Goal: Task Accomplishment & Management: Complete application form

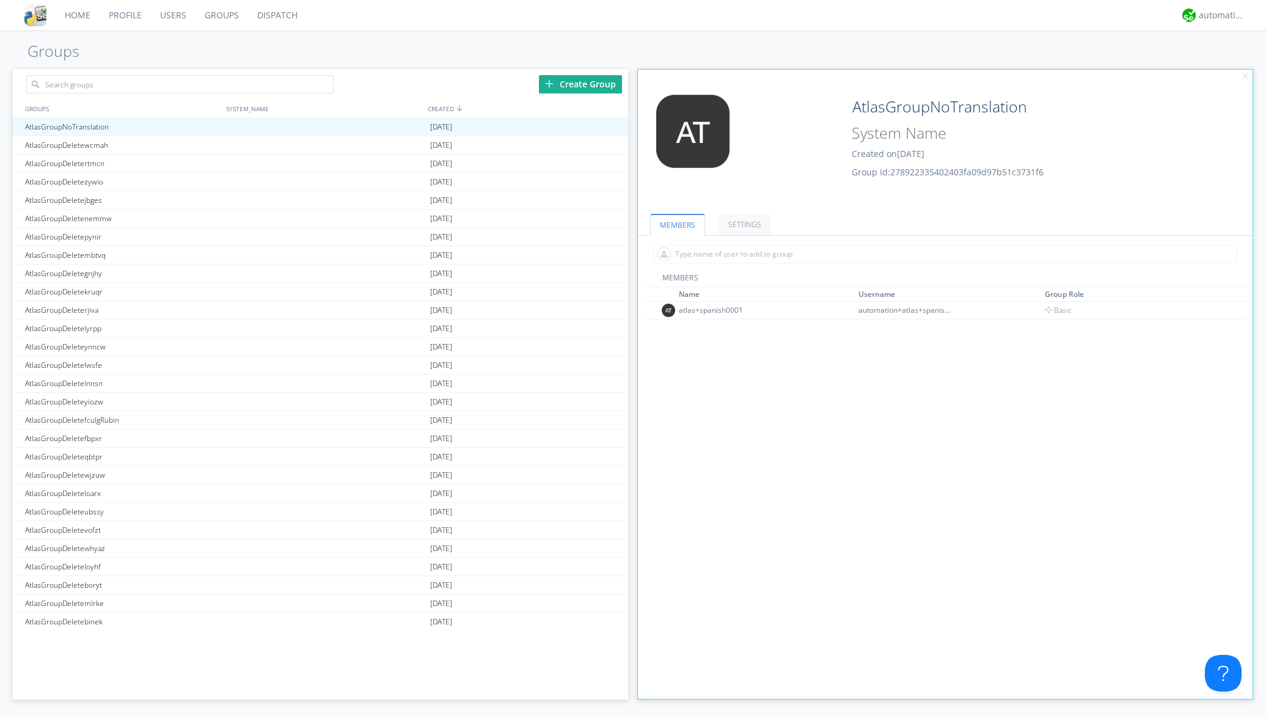
click at [174, 18] on link "Users" at bounding box center [173, 15] width 45 height 31
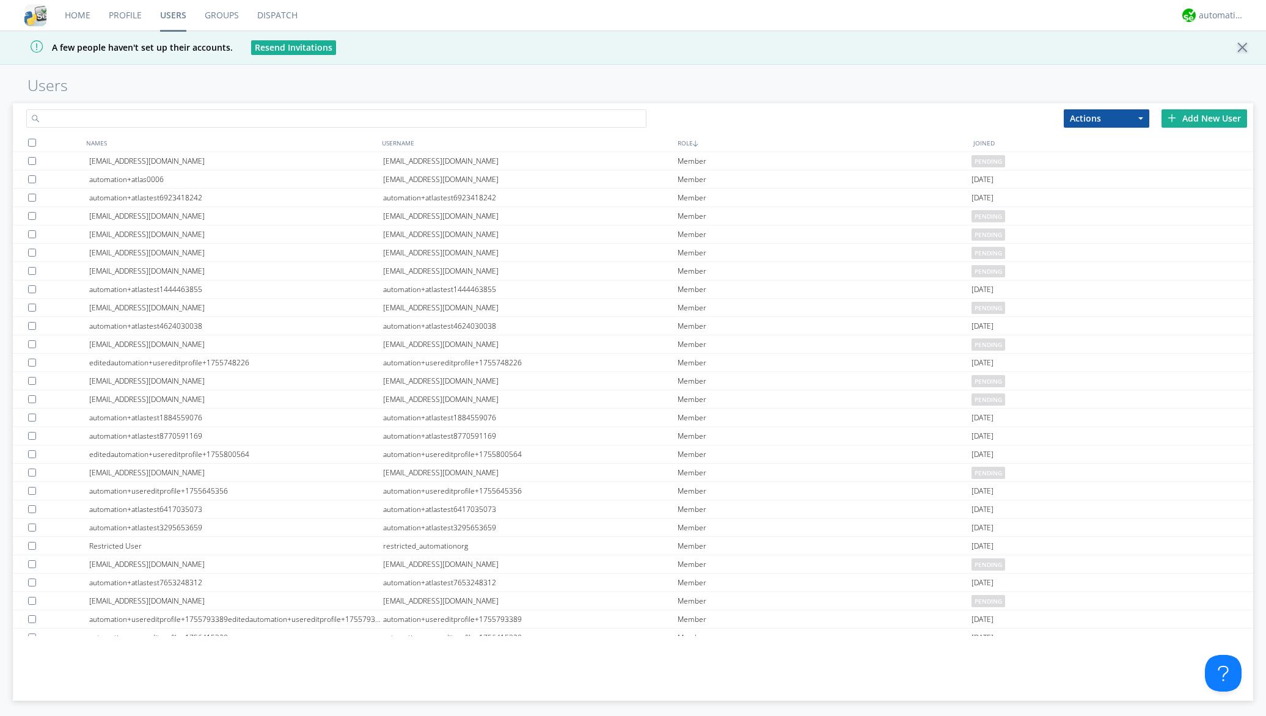
click at [156, 111] on input "text" at bounding box center [336, 118] width 620 height 18
click at [141, 121] on input "text" at bounding box center [336, 118] width 620 height 18
type input "s"
click at [1186, 119] on div "Add New User" at bounding box center [1205, 118] width 86 height 18
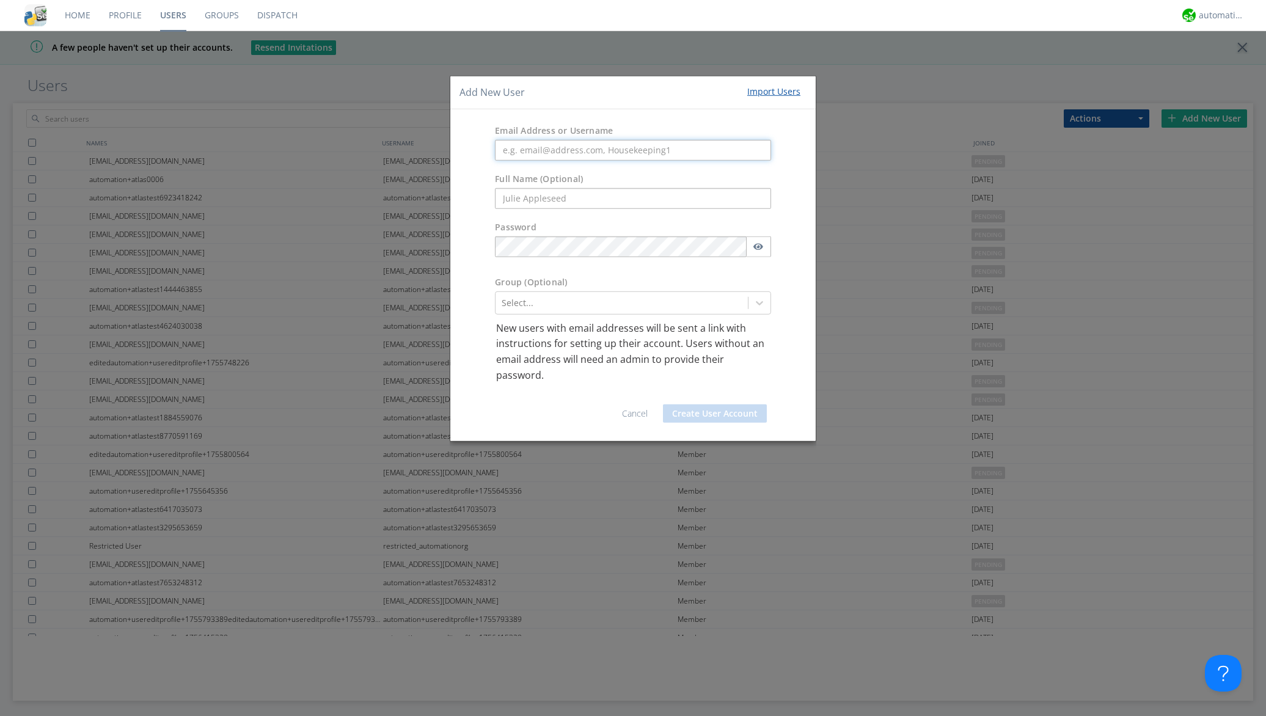
click at [720, 150] on input "text" at bounding box center [633, 150] width 276 height 21
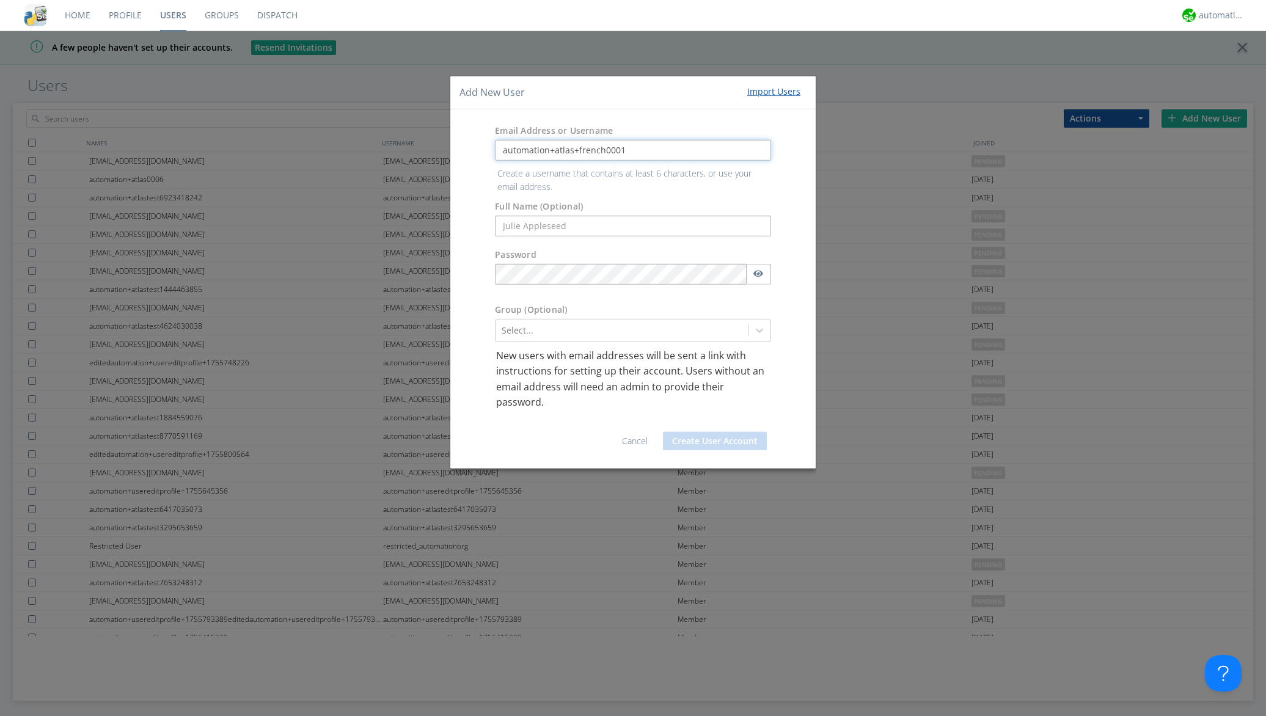
drag, startPoint x: 623, startPoint y: 152, endPoint x: 556, endPoint y: 150, distance: 67.2
click at [556, 150] on input "automation+atlas+french0001" at bounding box center [633, 150] width 276 height 21
type input "automation+atlas+french0001"
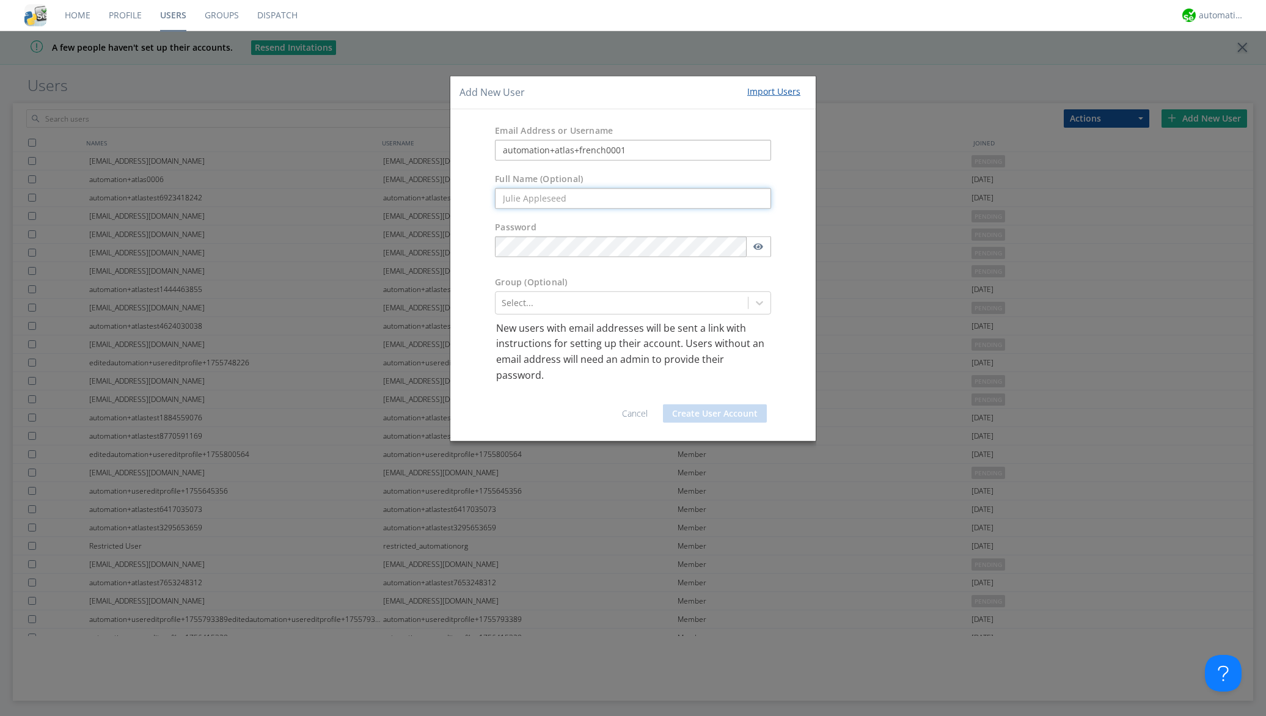
click at [551, 228] on form "Email Address or Username automation+atlas+french0001 Full Name (Optional) Pass…" at bounding box center [633, 275] width 347 height 313
paste input "atlas+french0001"
click at [507, 199] on input "atlas+french0001" at bounding box center [633, 198] width 276 height 21
type input "Atlas+french0001"
click at [575, 307] on div at bounding box center [622, 303] width 240 height 15
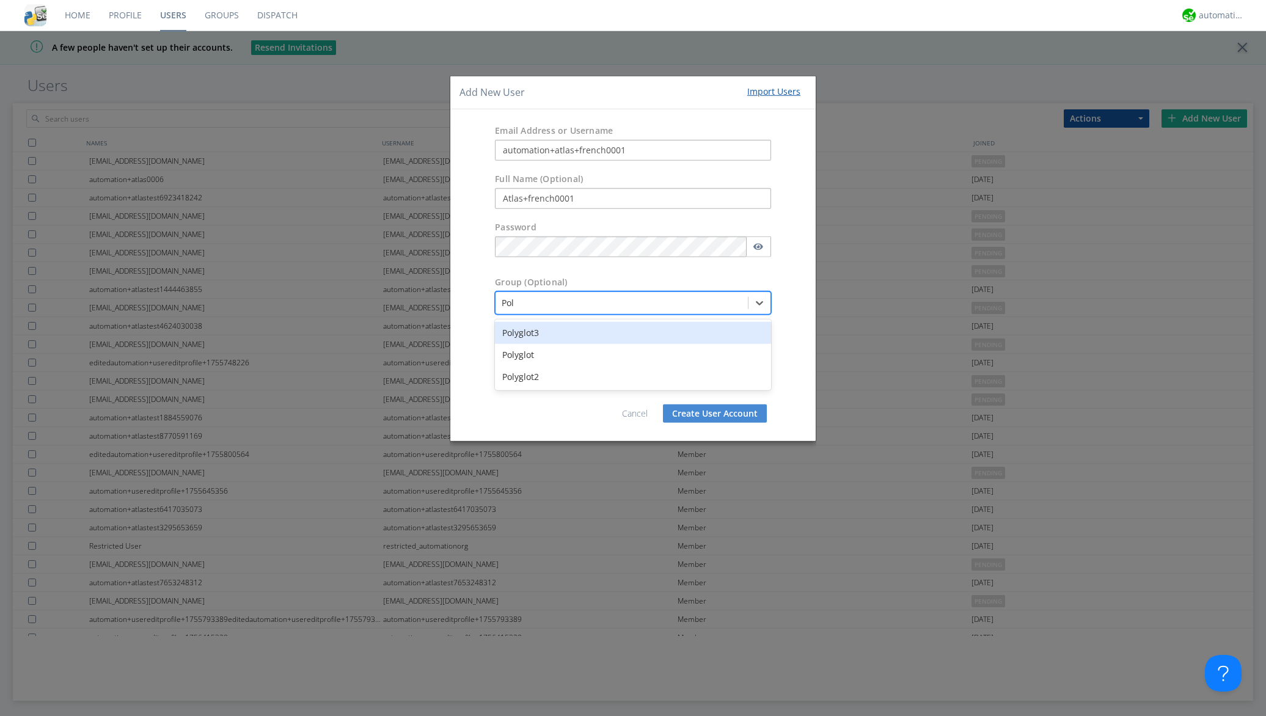
type input "Poly"
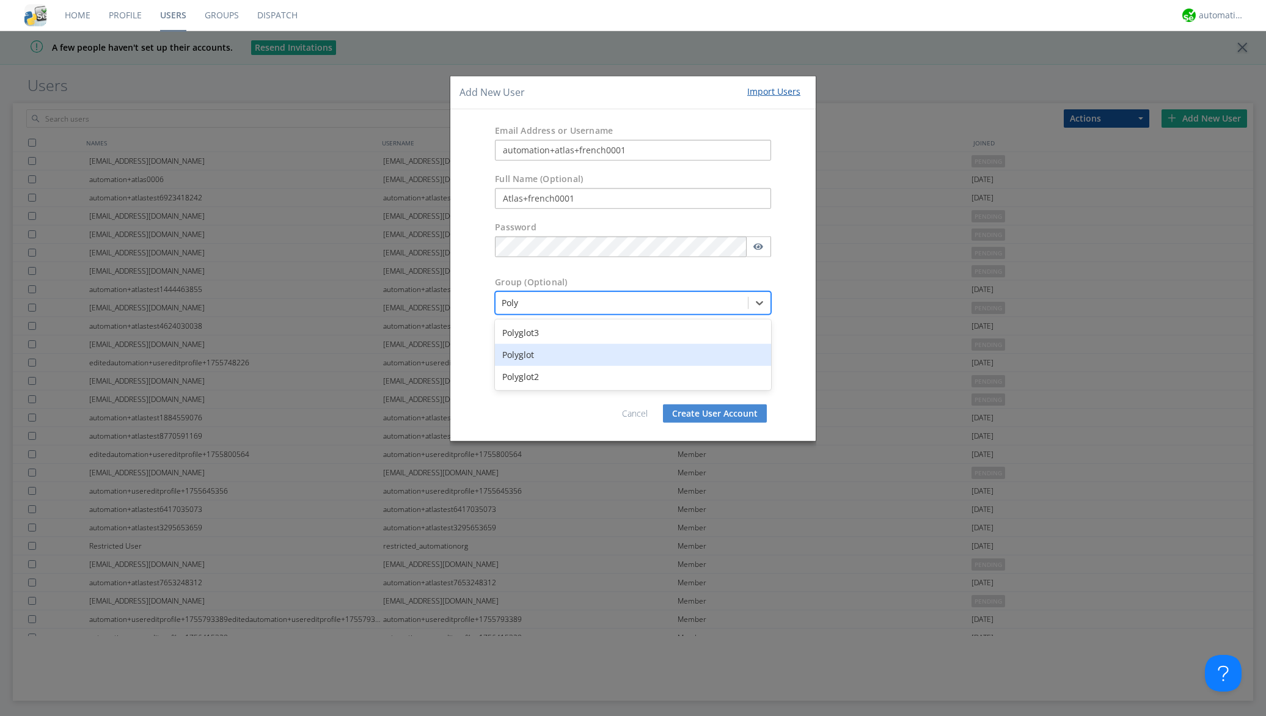
click at [578, 348] on div "Polyglot" at bounding box center [633, 355] width 276 height 22
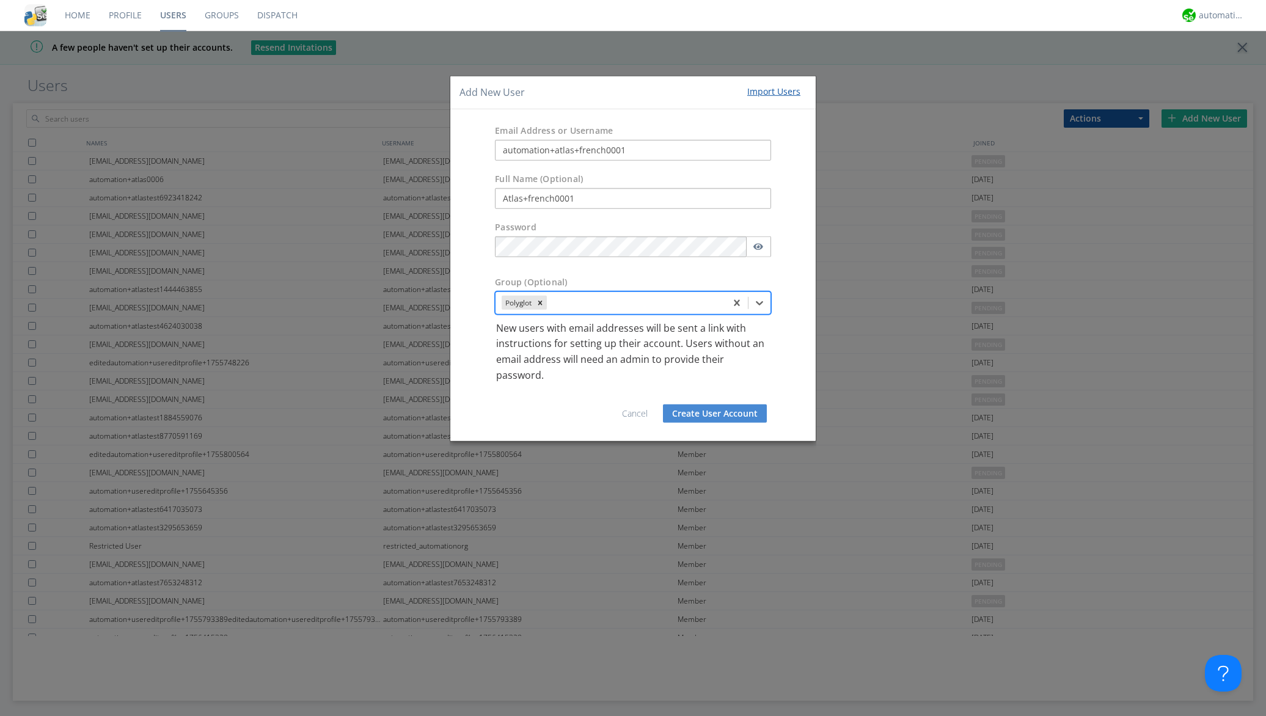
click at [696, 410] on button "Create User Account" at bounding box center [715, 414] width 104 height 18
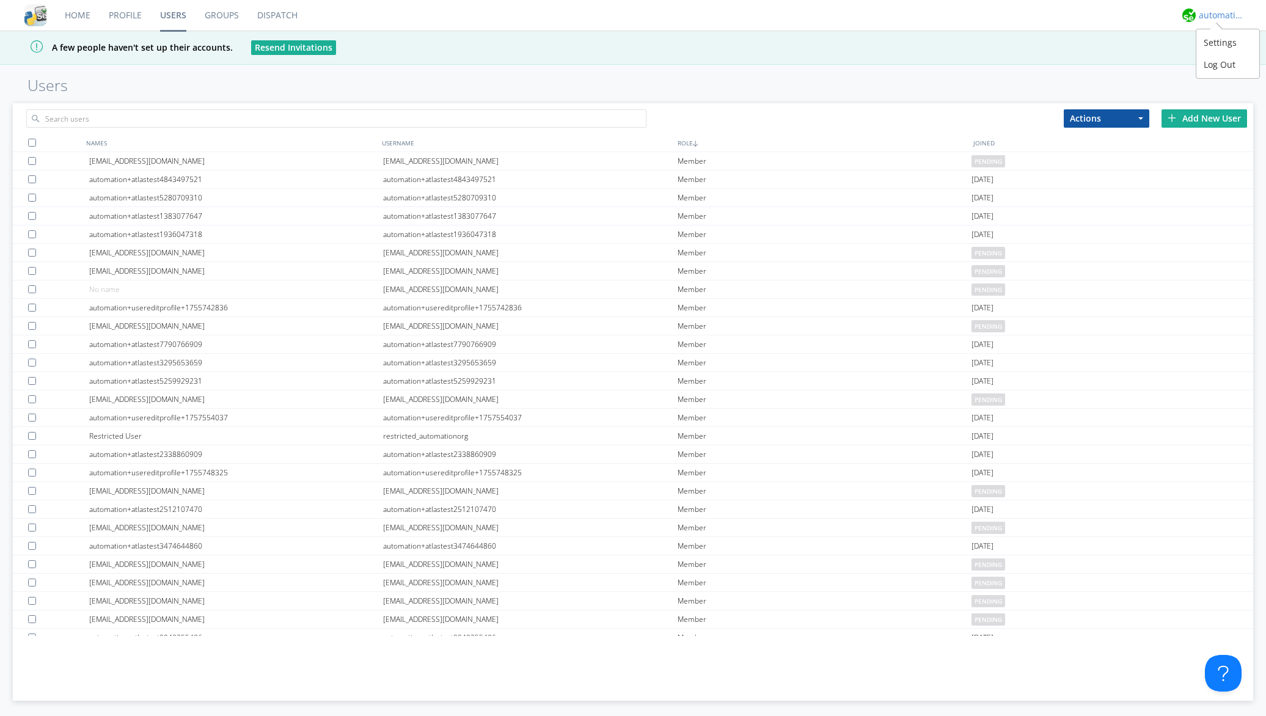
click at [1215, 13] on div "automation+atlas" at bounding box center [1222, 15] width 46 height 12
click at [1206, 68] on div "Log Out" at bounding box center [1228, 65] width 63 height 22
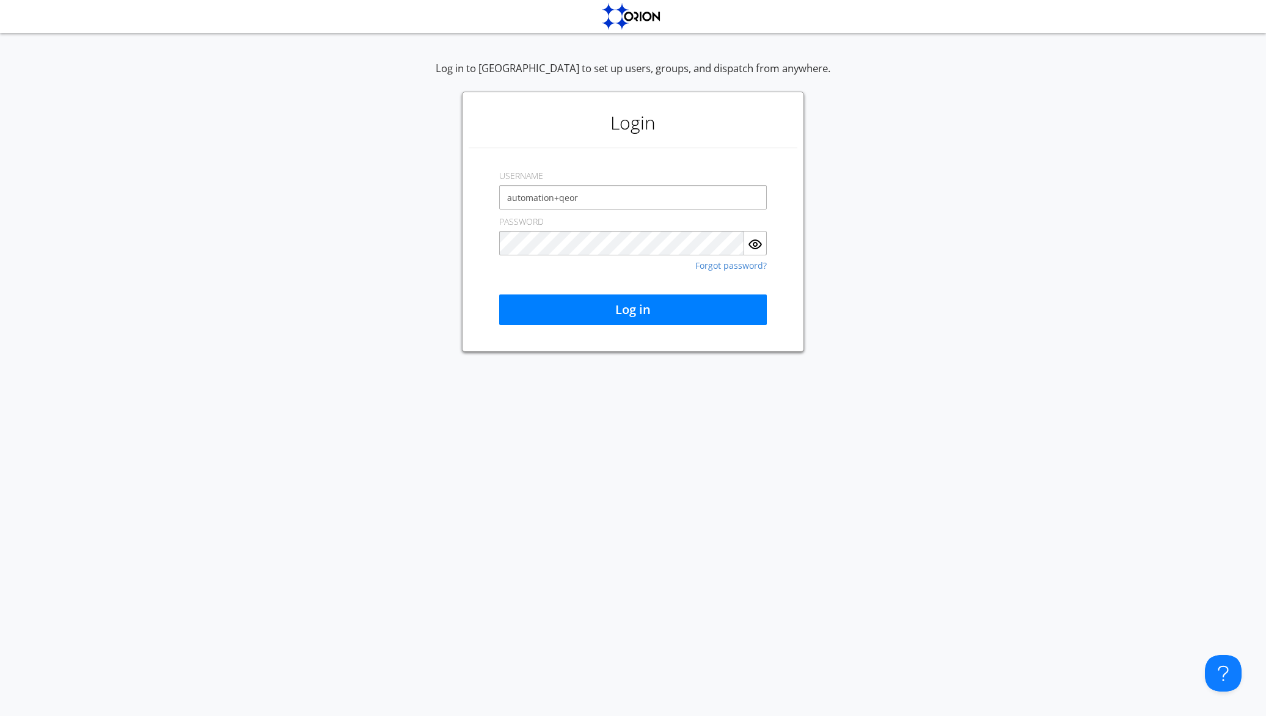
type input "automation+qeorg"
drag, startPoint x: 611, startPoint y: 200, endPoint x: 537, endPoint y: 192, distance: 74.3
click at [537, 192] on input "automation+qeorg" at bounding box center [633, 197] width 268 height 24
drag, startPoint x: 537, startPoint y: 192, endPoint x: 494, endPoint y: 192, distance: 43.4
click at [494, 192] on div "Login USERNAME automation+qeorg PASSWORD Forgot password? Log in" at bounding box center [633, 222] width 342 height 260
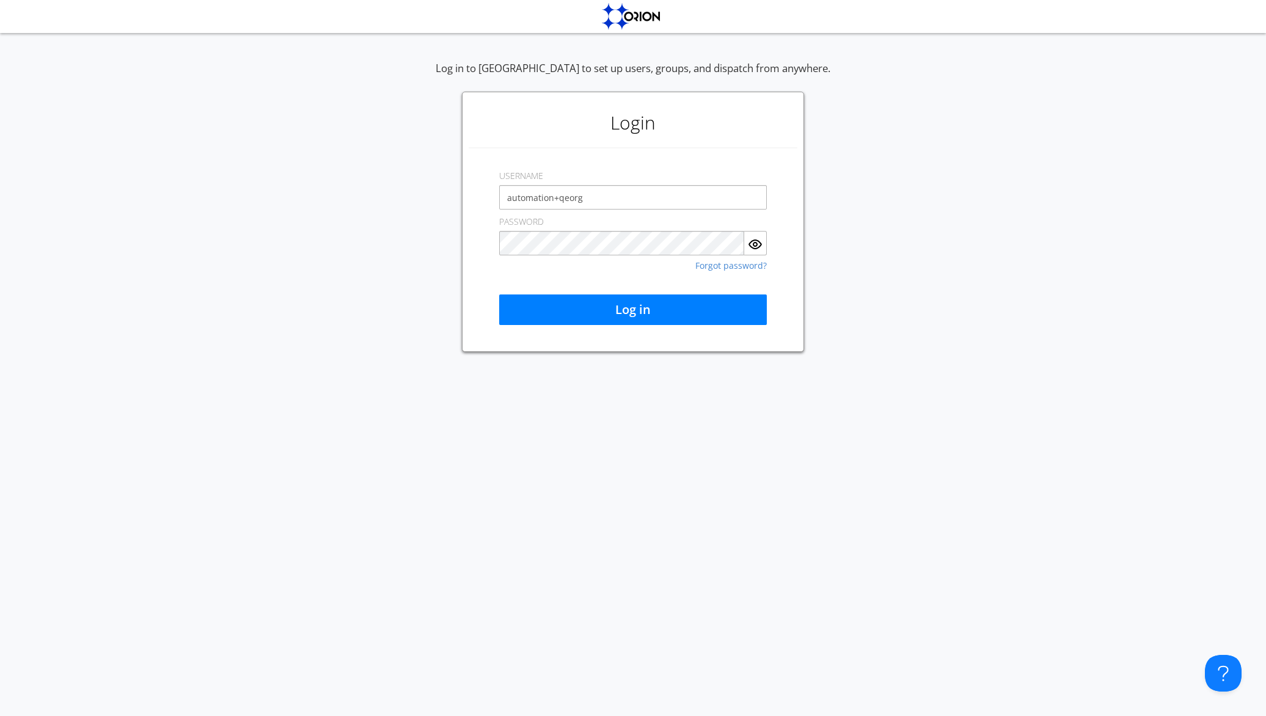
drag, startPoint x: 640, startPoint y: 208, endPoint x: 482, endPoint y: 192, distance: 159.1
click at [482, 192] on div "Login USERNAME automation+qeorg PASSWORD Forgot password? Log in" at bounding box center [633, 222] width 342 height 260
click at [0, 716] on com-1password-button at bounding box center [0, 716] width 0 height 0
type input "[EMAIL_ADDRESS][DOMAIN_NAME]"
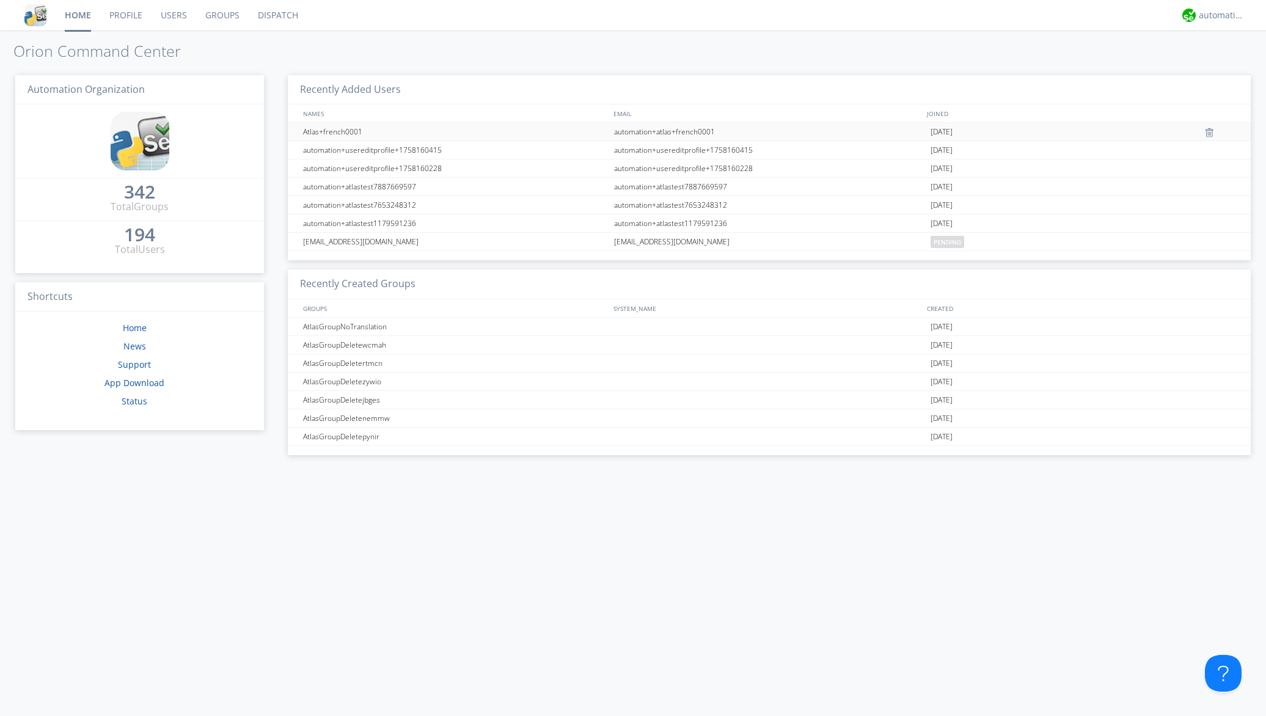
click at [329, 131] on div "Atlas+french0001" at bounding box center [455, 132] width 311 height 18
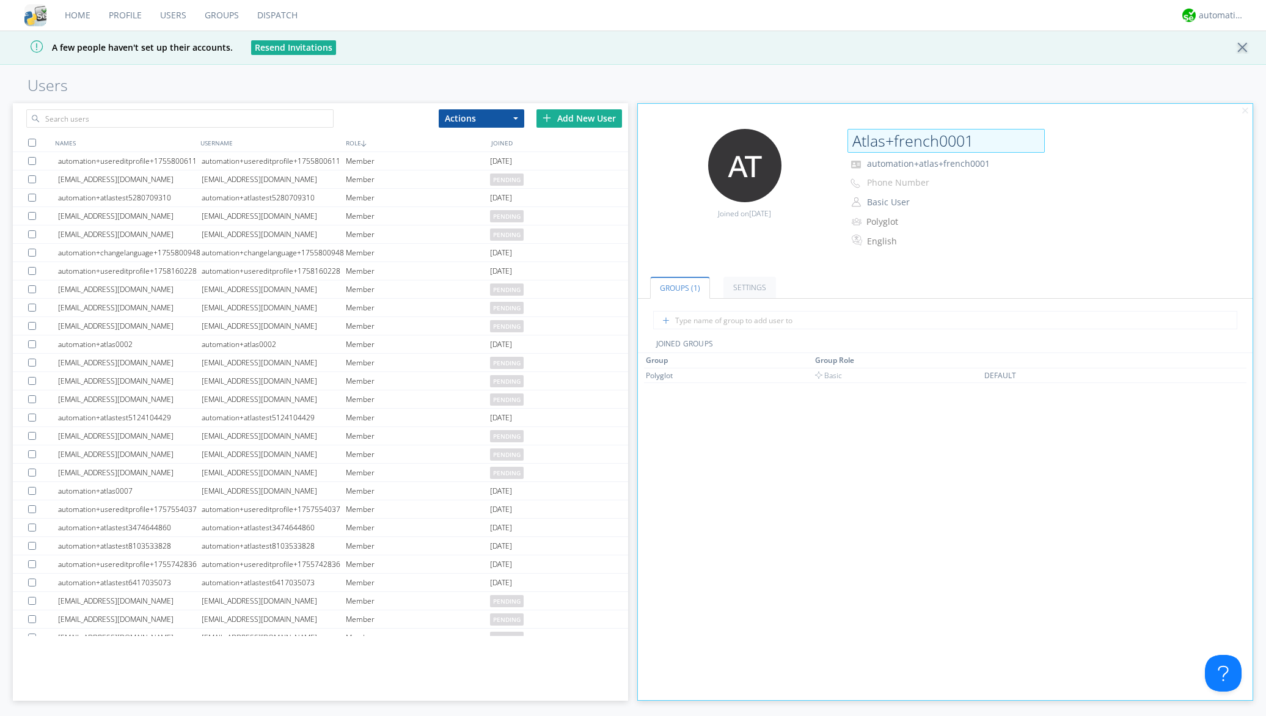
click at [863, 139] on input "Atlas+french0001" at bounding box center [946, 141] width 197 height 24
type input "atlas+french0001"
click at [957, 262] on ul "Groups (1) Settings" at bounding box center [945, 280] width 615 height 37
click at [863, 273] on ul "Groups (1) Settings" at bounding box center [945, 280] width 615 height 37
click at [900, 235] on div "English" at bounding box center [918, 241] width 101 height 12
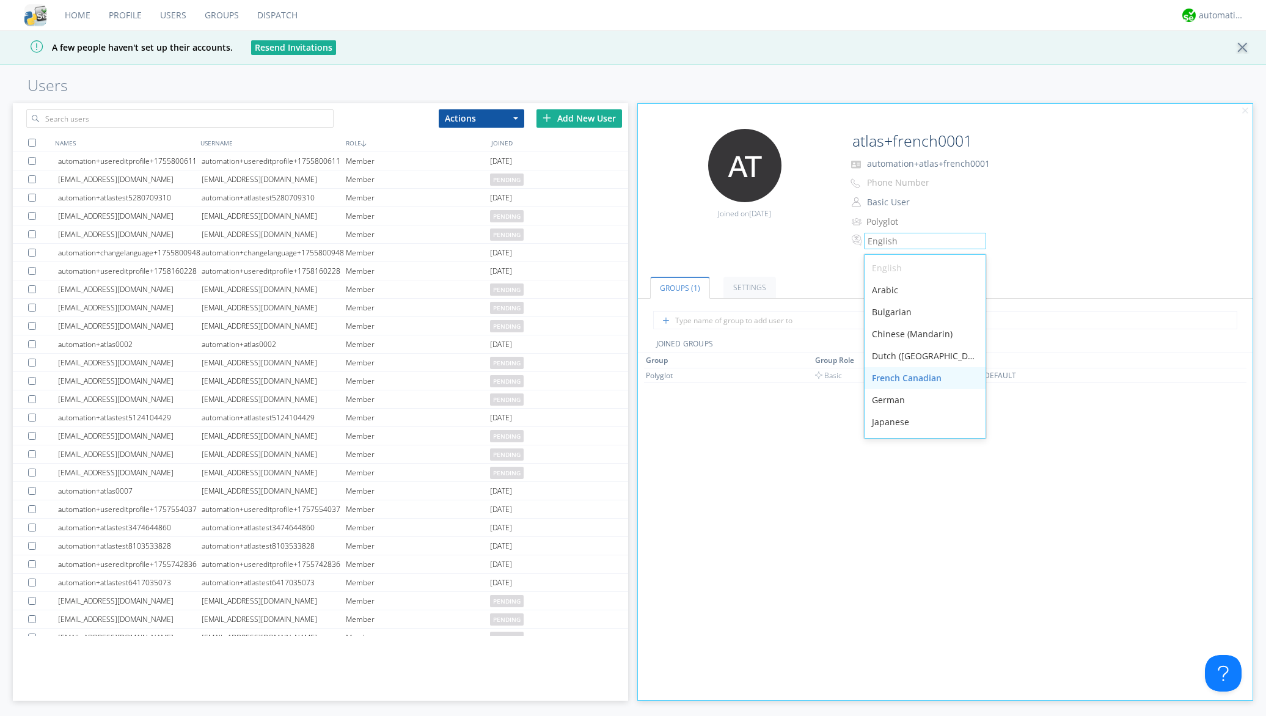
click at [890, 373] on div "French Canadian" at bounding box center [925, 378] width 121 height 22
click at [1142, 263] on ul "Groups (1) Settings" at bounding box center [945, 280] width 615 height 37
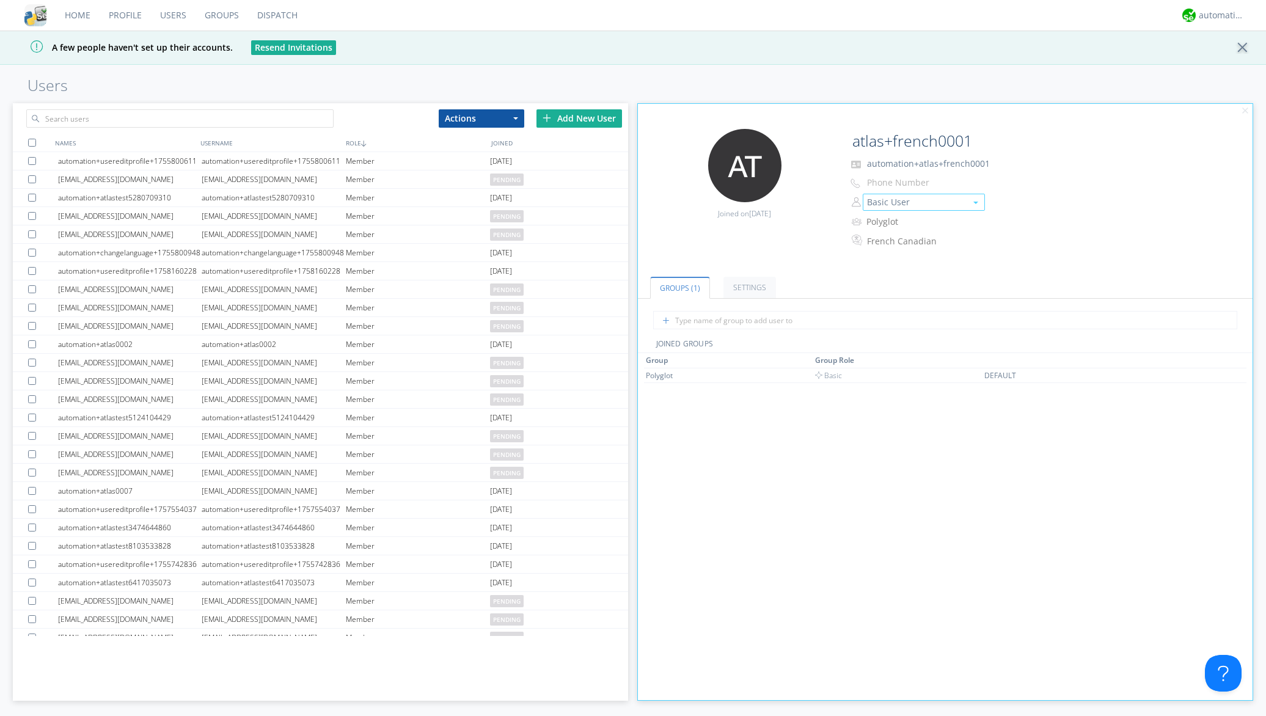
click at [913, 202] on button "Basic User" at bounding box center [924, 202] width 122 height 17
click at [910, 218] on link "Manager" at bounding box center [923, 221] width 121 height 18
click at [1245, 49] on div at bounding box center [1246, 48] width 21 height 12
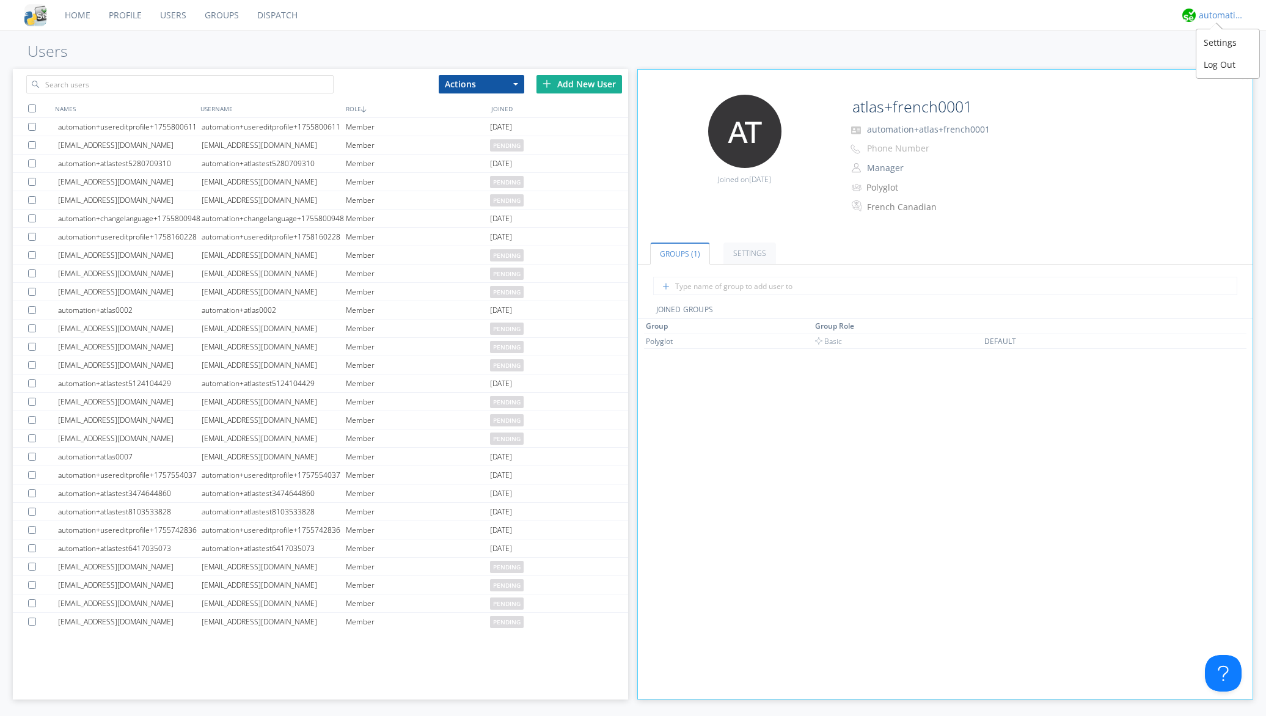
click at [1208, 12] on div "automation+atlas" at bounding box center [1222, 15] width 46 height 12
click at [1212, 59] on div "Log Out" at bounding box center [1228, 65] width 63 height 22
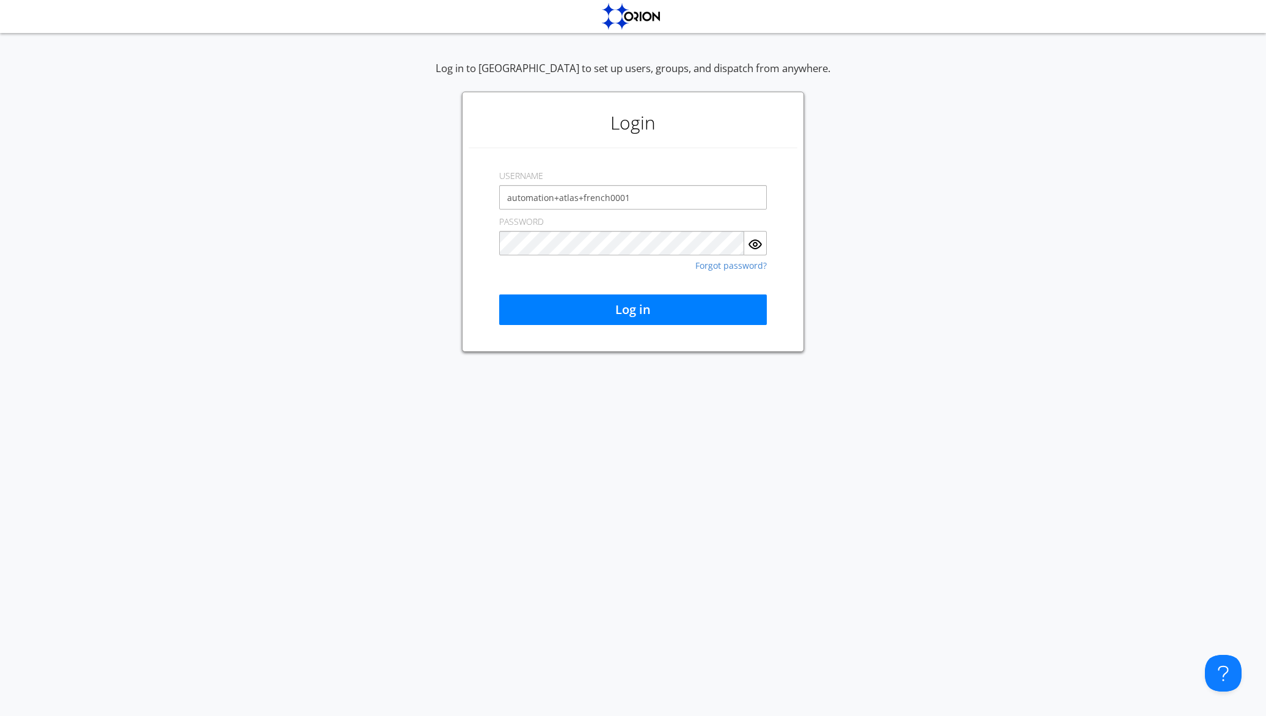
type input "automation+atlas+french0001"
click at [615, 274] on div "Log in" at bounding box center [633, 290] width 268 height 70
click at [625, 310] on button "Log in" at bounding box center [633, 310] width 268 height 31
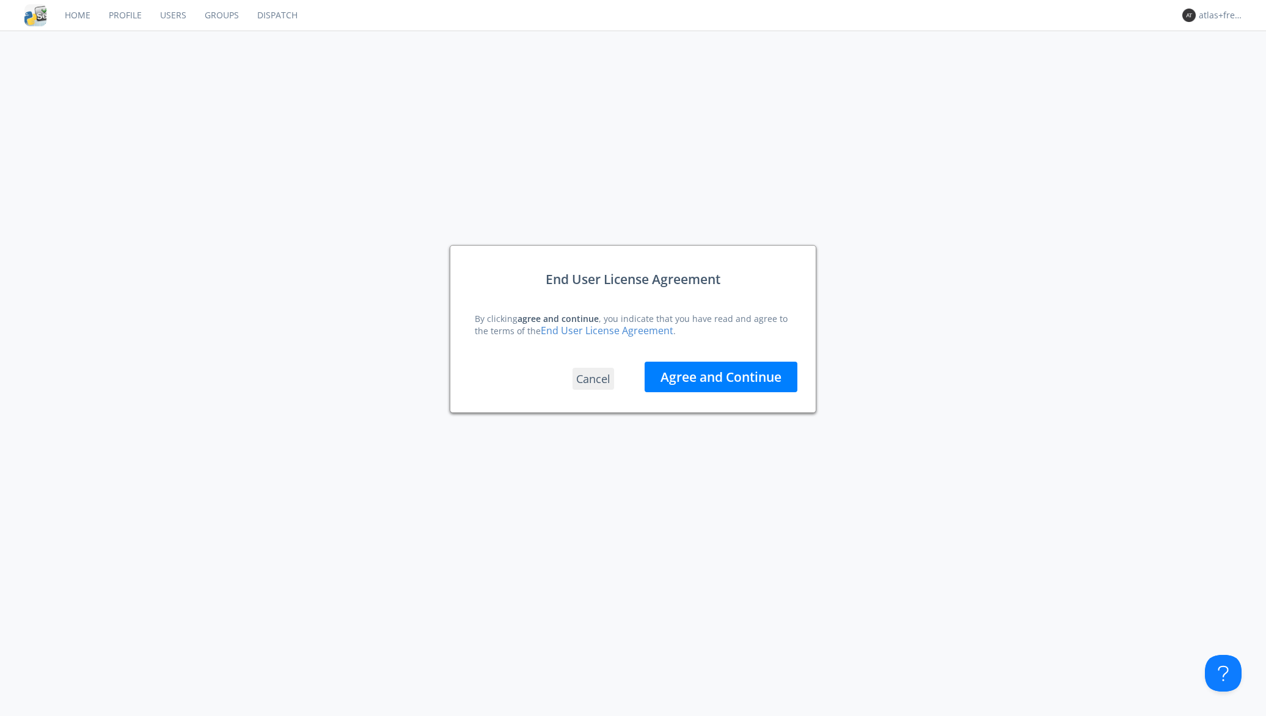
click at [681, 390] on button "Agree and Continue" at bounding box center [721, 377] width 153 height 31
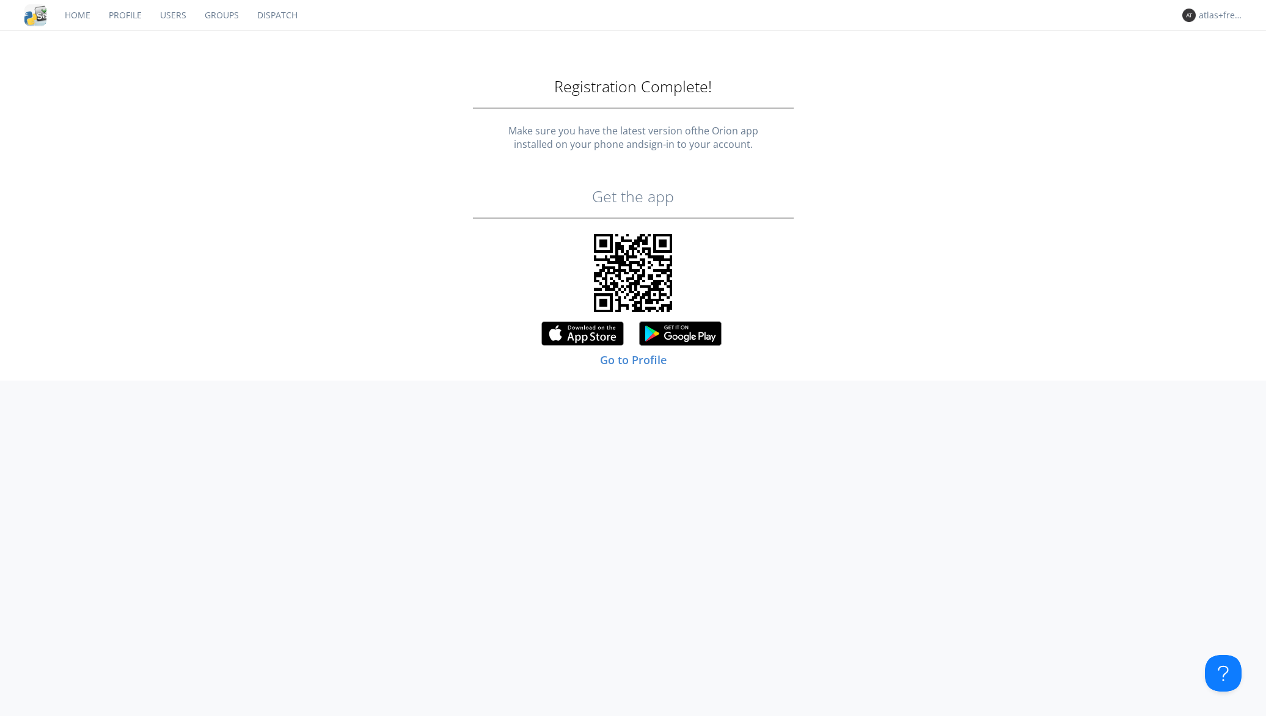
click at [286, 10] on link "Dispatch" at bounding box center [277, 15] width 59 height 31
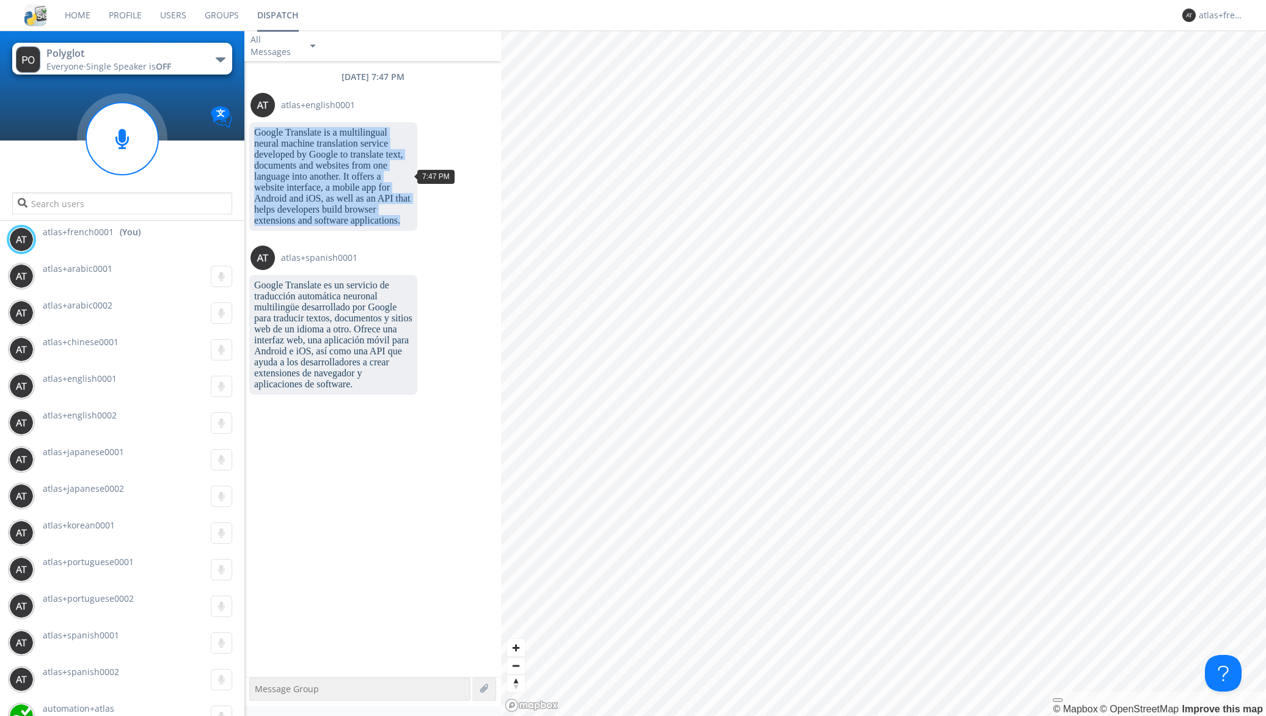
drag, startPoint x: 256, startPoint y: 131, endPoint x: 404, endPoint y: 222, distance: 173.7
click at [404, 222] on dc-p "Google Translate is a multilingual neural machine translation service developed…" at bounding box center [333, 176] width 158 height 99
drag, startPoint x: 403, startPoint y: 219, endPoint x: 254, endPoint y: 134, distance: 171.6
click at [254, 134] on dc-p "Google Translate is a multilingual neural machine translation service developed…" at bounding box center [333, 176] width 158 height 99
drag, startPoint x: 255, startPoint y: 131, endPoint x: 406, endPoint y: 221, distance: 176.0
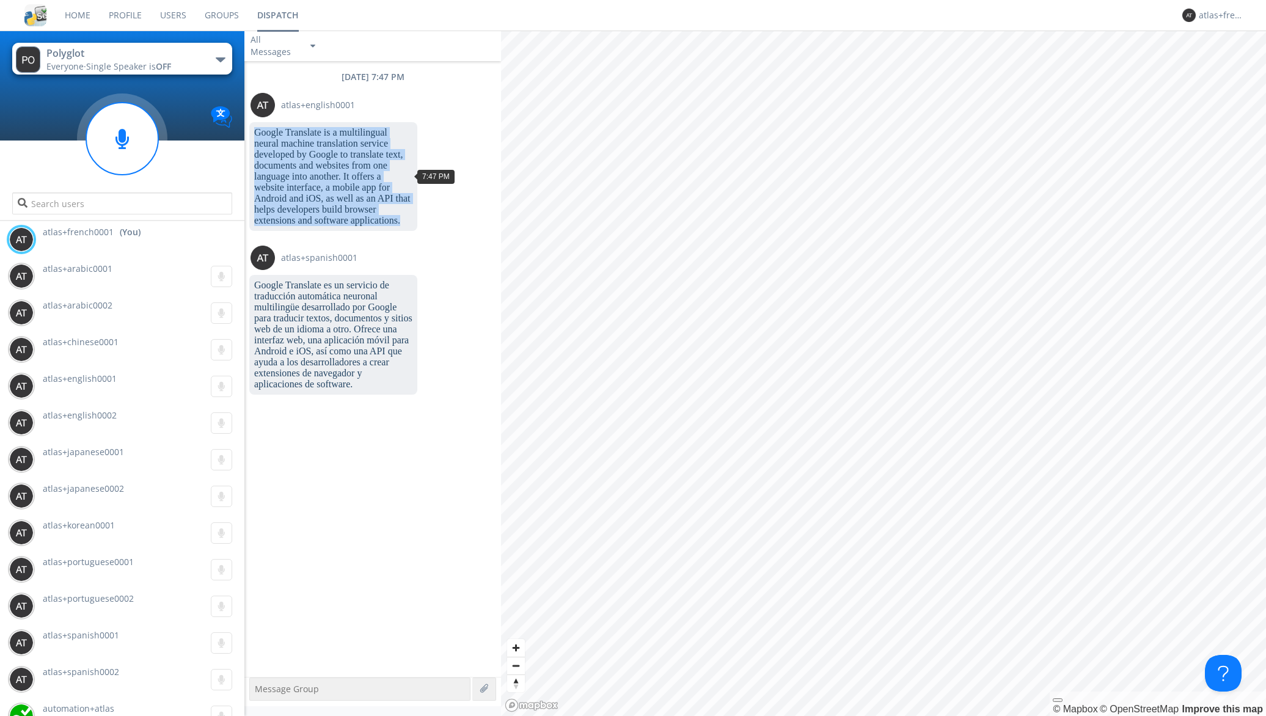
click at [406, 221] on dc-p "Google Translate is a multilingual neural machine translation service developed…" at bounding box center [333, 176] width 158 height 99
drag, startPoint x: 406, startPoint y: 221, endPoint x: 254, endPoint y: 136, distance: 173.7
click at [254, 136] on dc-p "Google Translate is a multilingual neural machine translation service developed…" at bounding box center [333, 176] width 158 height 99
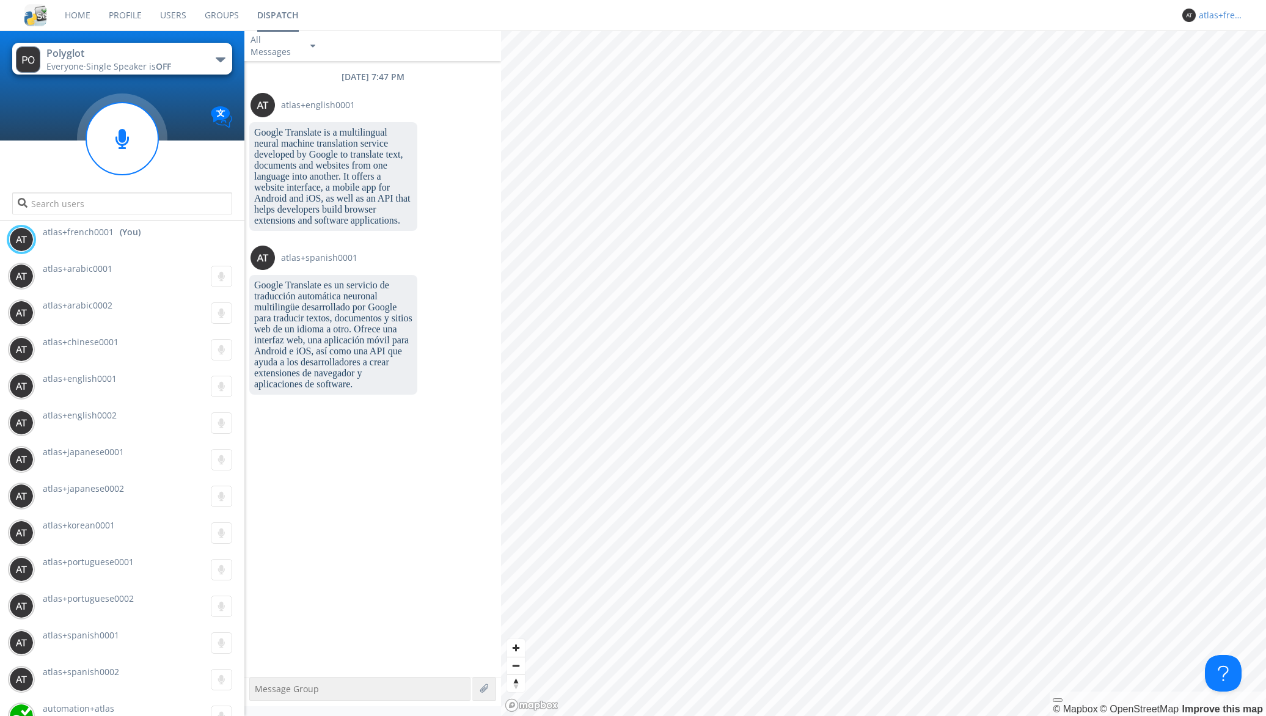
click at [1217, 18] on div "atlas+french0001" at bounding box center [1222, 15] width 46 height 12
click at [1217, 62] on div "Log Out" at bounding box center [1228, 65] width 63 height 22
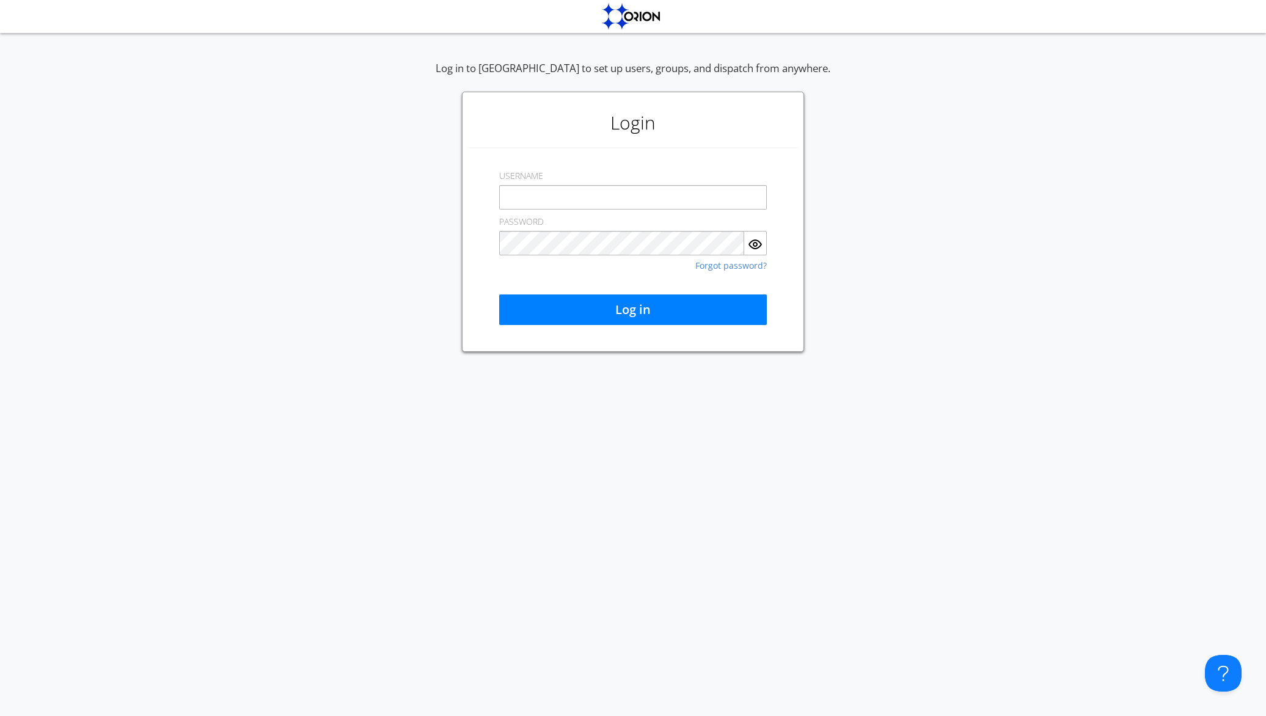
click at [521, 200] on input "text" at bounding box center [633, 197] width 268 height 24
click at [535, 199] on input "text" at bounding box center [633, 197] width 268 height 24
click at [437, 301] on div "Log in to [GEOGRAPHIC_DATA] to set up users, groups, and dispatch from anywhere…" at bounding box center [633, 206] width 1266 height 291
click at [595, 192] on input "text" at bounding box center [633, 197] width 268 height 24
paste input "automation+atlas+french0001"
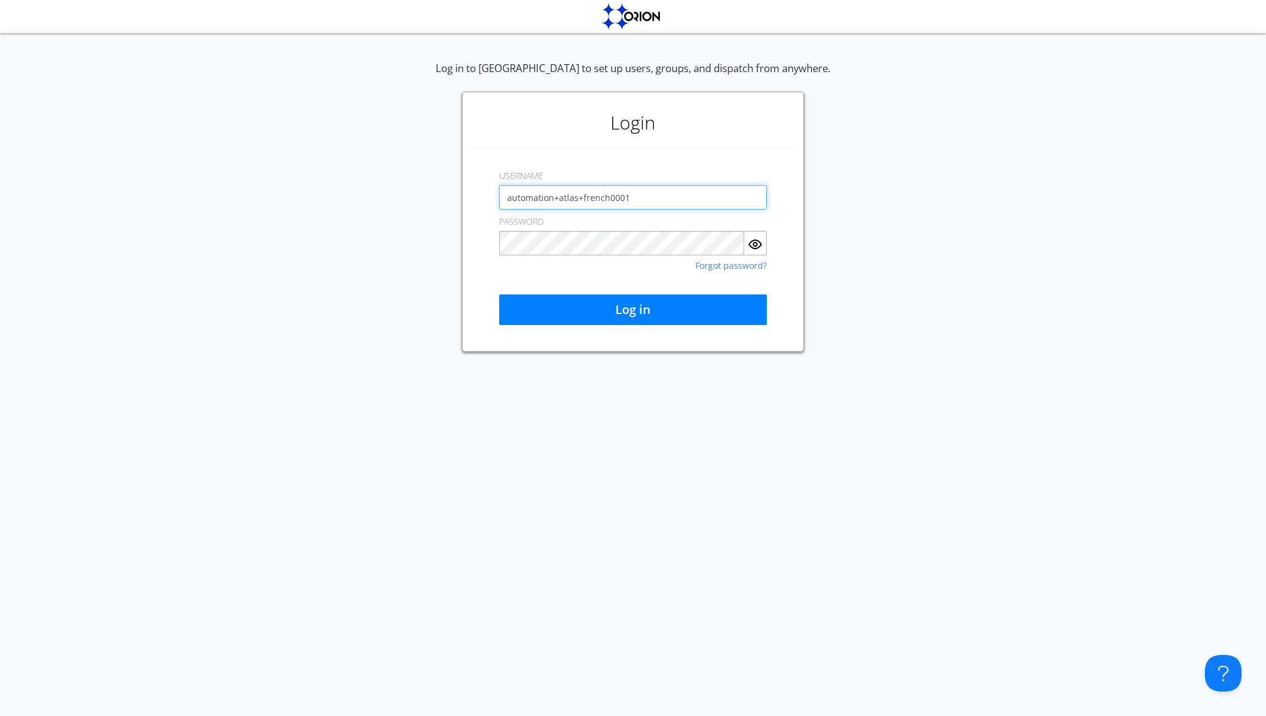
type input "automation+atlas+french0001"
click at [993, 354] on div "Log in to [GEOGRAPHIC_DATA] to set up users, groups, and dispatch from anywhere…" at bounding box center [633, 374] width 1266 height 686
click at [607, 312] on button "Log in" at bounding box center [633, 310] width 268 height 31
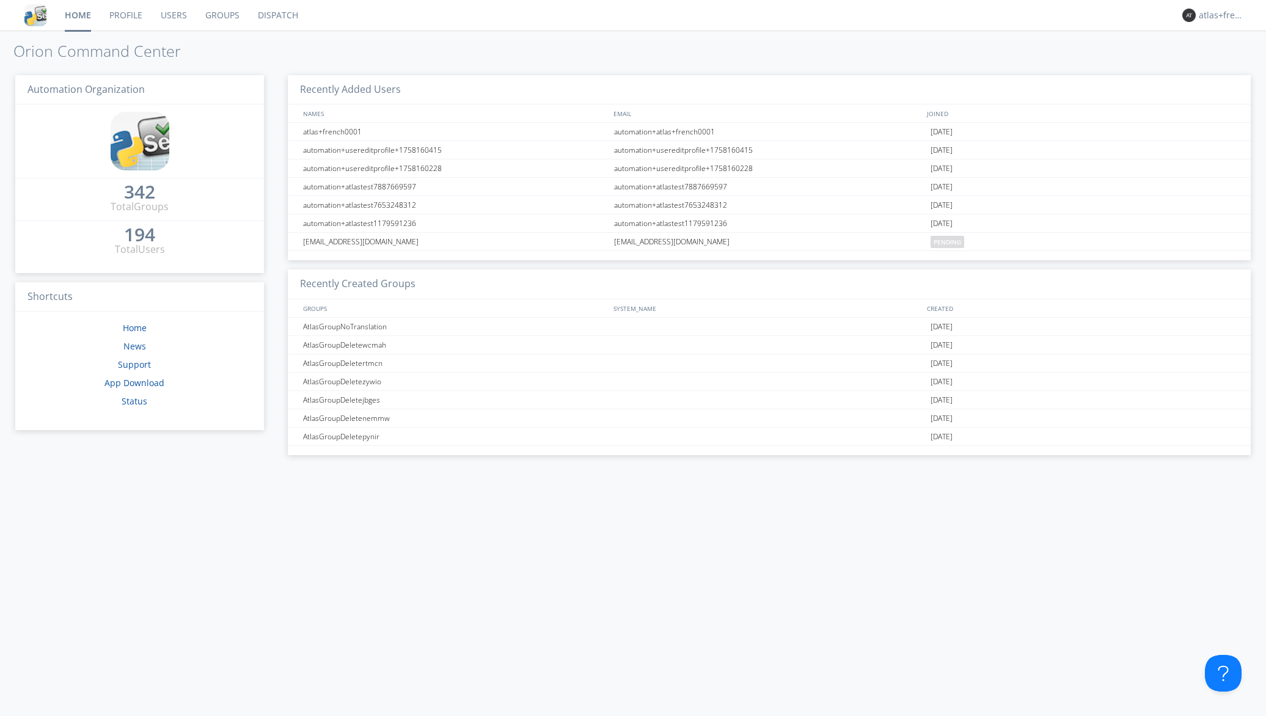
click at [282, 13] on link "Dispatch" at bounding box center [278, 15] width 59 height 31
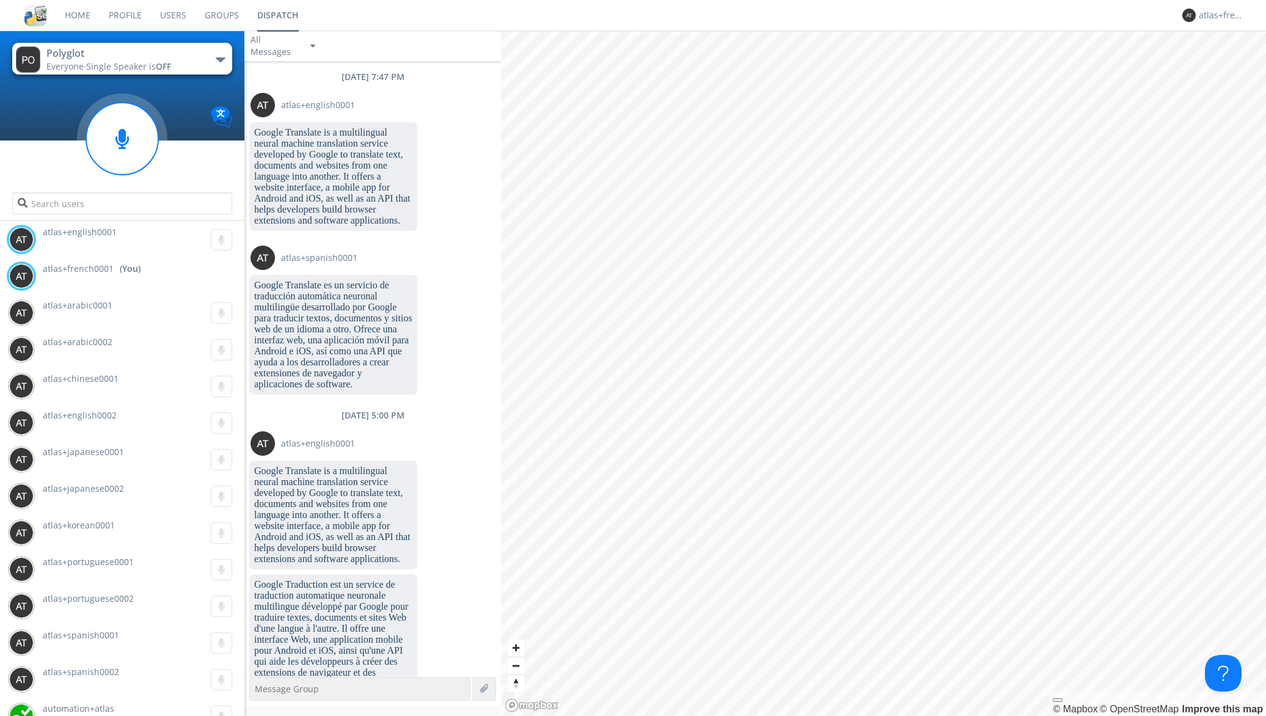
scroll to position [22, 0]
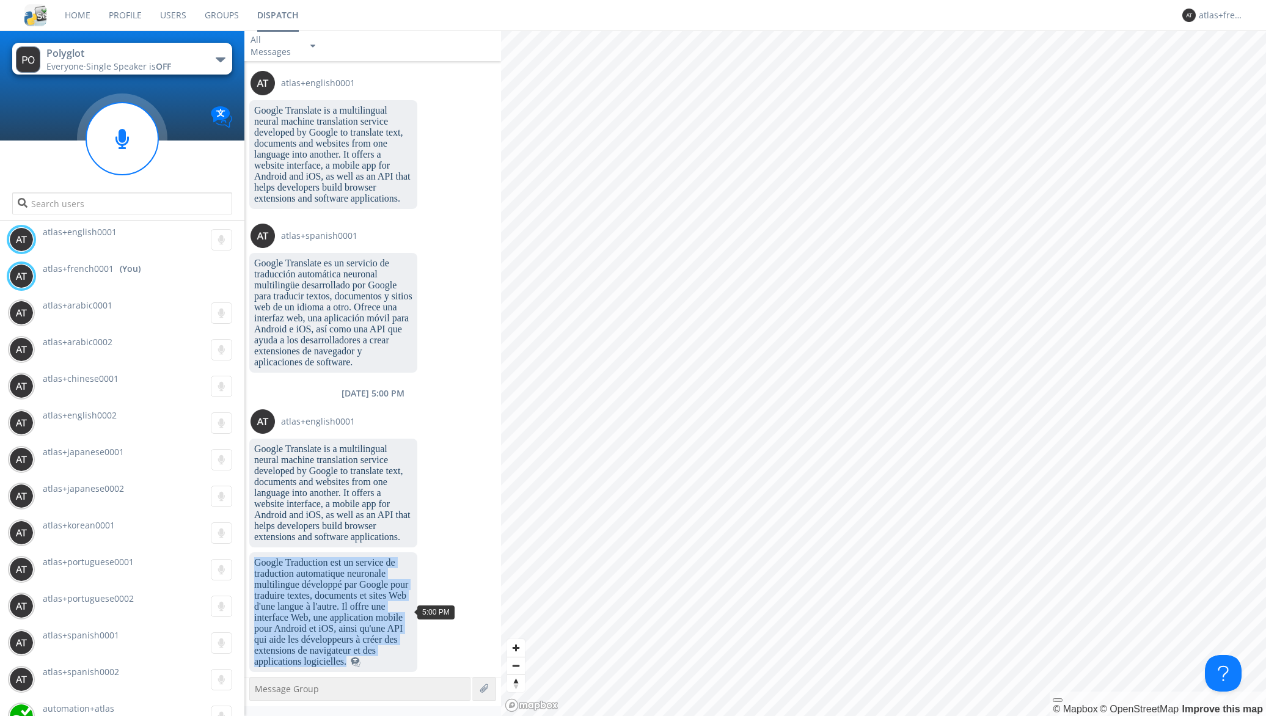
drag, startPoint x: 255, startPoint y: 563, endPoint x: 348, endPoint y: 665, distance: 137.6
click at [348, 665] on dc-p "Google Traduction est un service de traduction automatique neuronale multilingu…" at bounding box center [333, 612] width 158 height 110
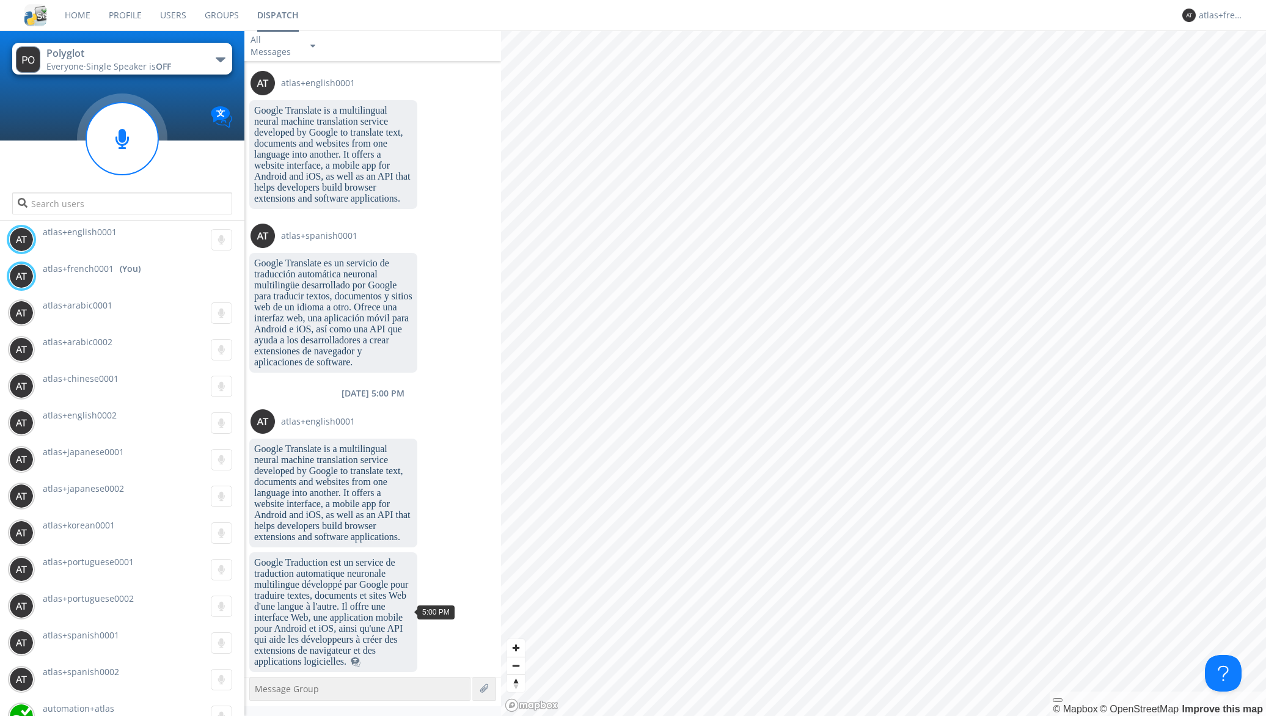
click at [329, 648] on dc-p "Google Traduction est un service de traduction automatique neuronale multilingu…" at bounding box center [333, 612] width 158 height 110
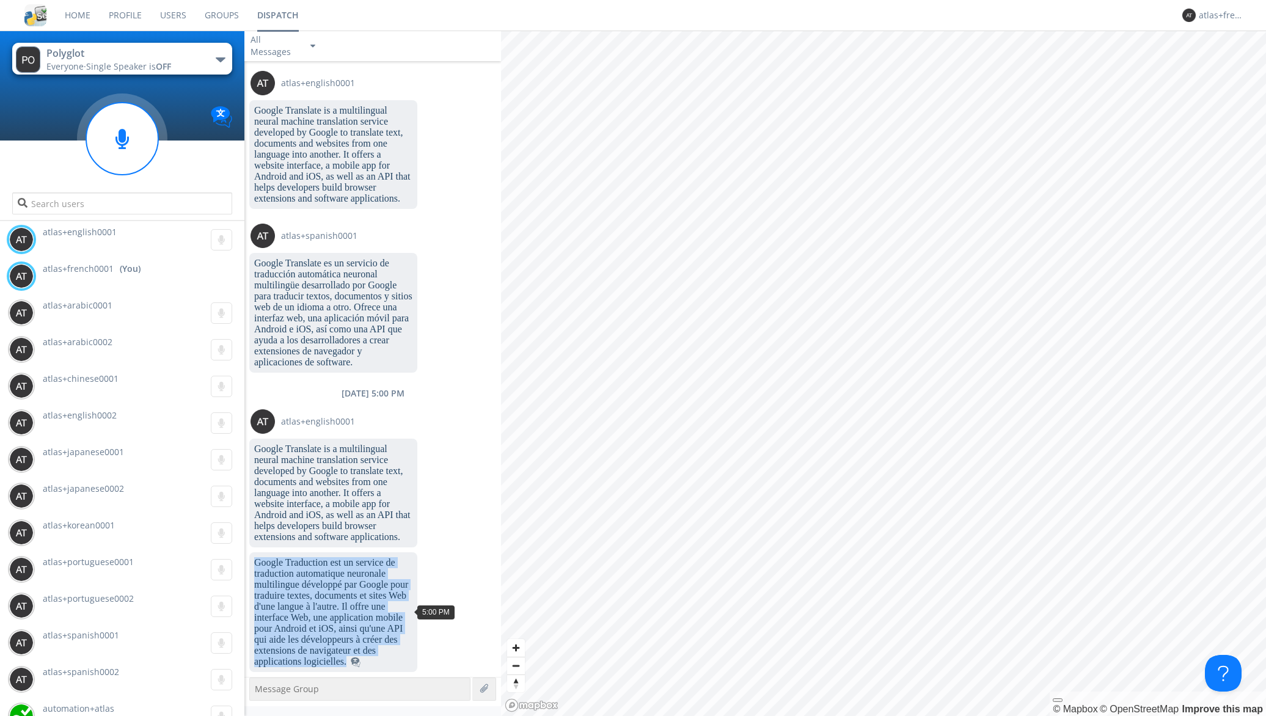
copy dc-p "Google Traduction est un service de traduction automatique neuronale multilingu…"
drag, startPoint x: 256, startPoint y: 565, endPoint x: 346, endPoint y: 664, distance: 133.7
click at [346, 664] on dc-p "Google Traduction est un service de traduction automatique neuronale multilingu…" at bounding box center [333, 612] width 158 height 110
